Goal: Information Seeking & Learning: Learn about a topic

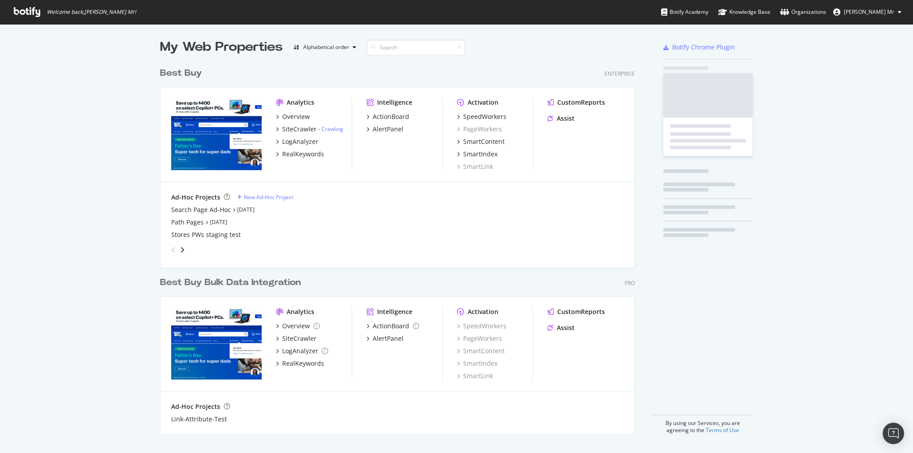
scroll to position [448, 902]
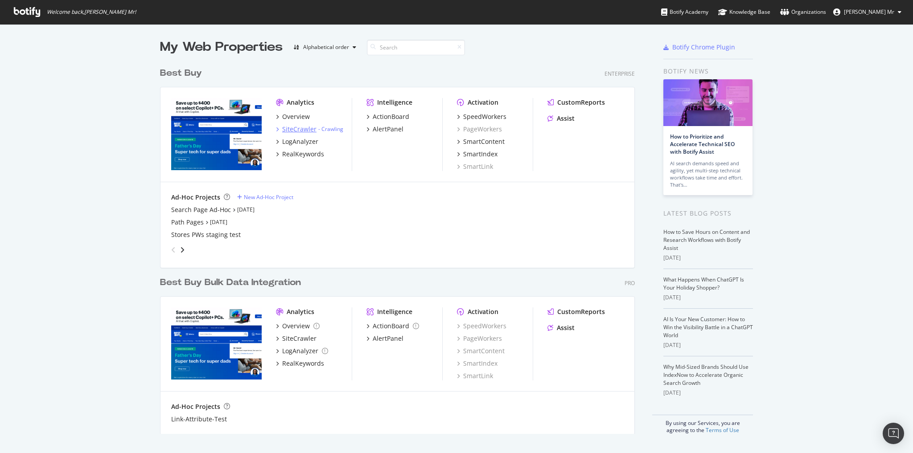
click at [296, 128] on div "SiteCrawler" at bounding box center [299, 129] width 34 height 9
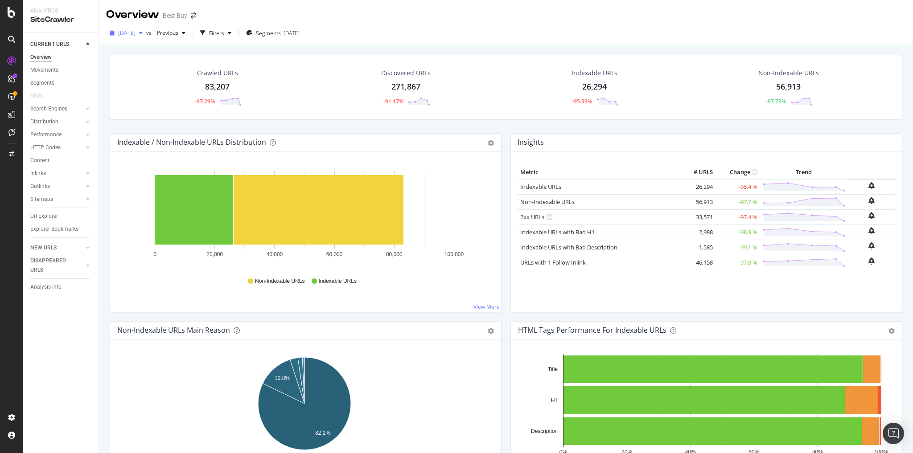
click at [146, 33] on div "button" at bounding box center [141, 32] width 11 height 5
click at [45, 82] on div "Segments" at bounding box center [42, 82] width 24 height 9
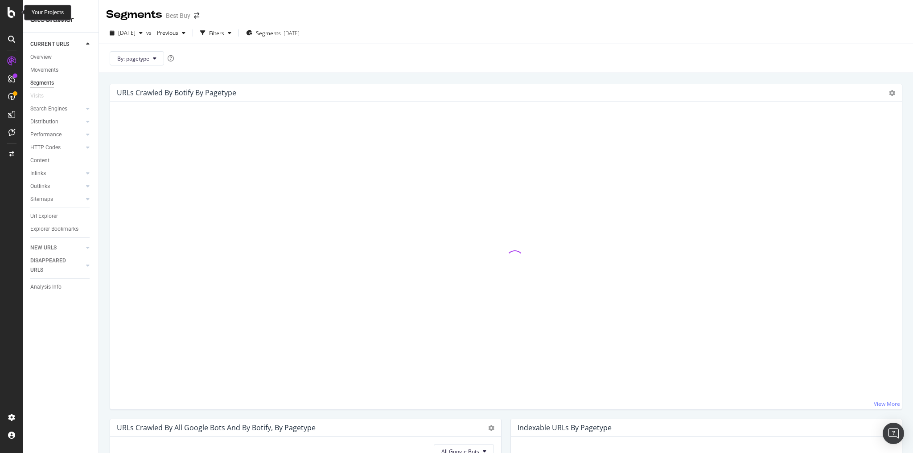
click at [17, 16] on div at bounding box center [11, 12] width 21 height 11
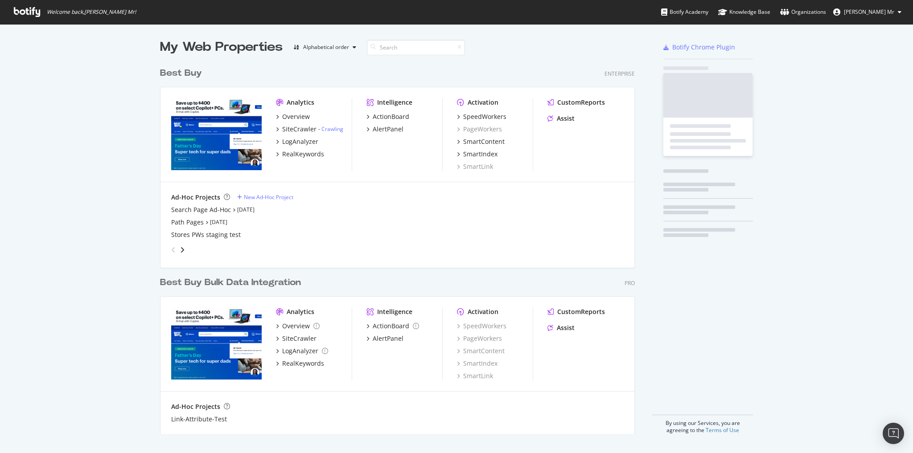
scroll to position [448, 902]
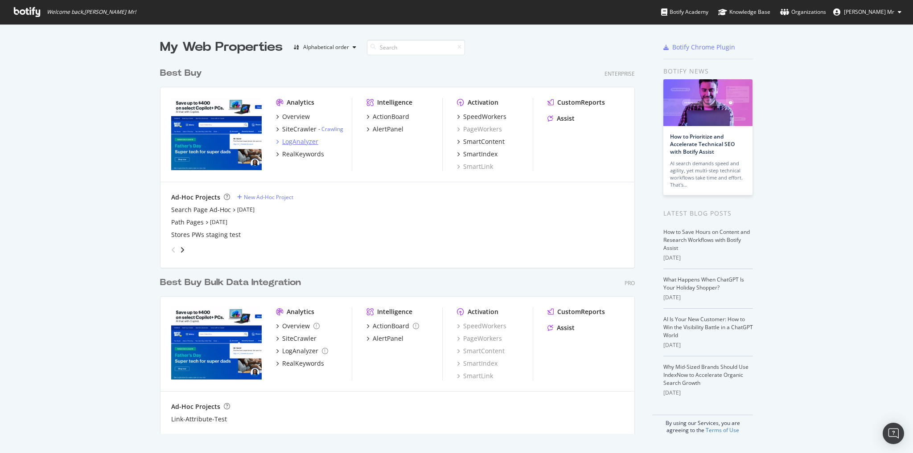
click at [297, 141] on div "LogAnalyzer" at bounding box center [300, 141] width 36 height 9
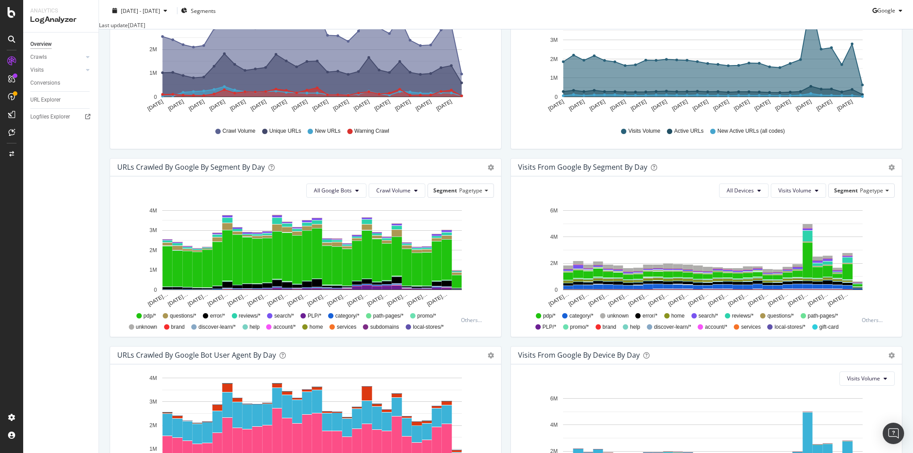
scroll to position [214, 0]
